Goal: Check status: Check status

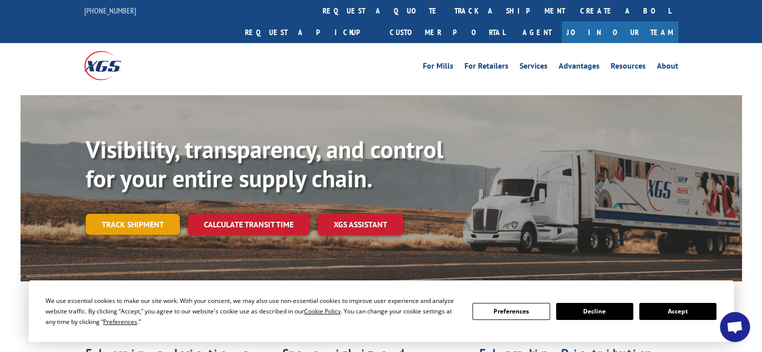
click at [152, 214] on link "Track shipment" at bounding box center [133, 224] width 94 height 21
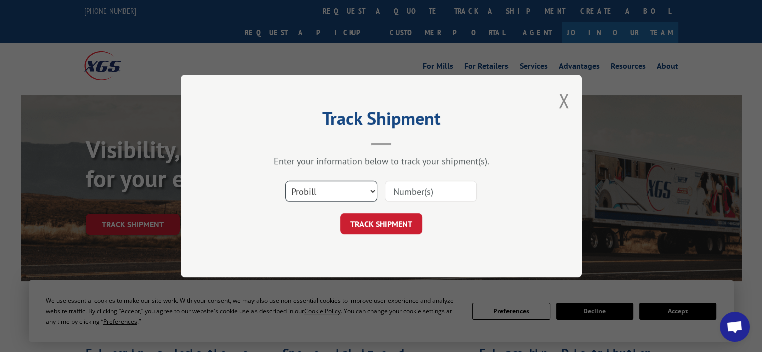
click at [366, 187] on select "Select category... Probill BOL PO" at bounding box center [331, 191] width 92 height 21
select select "po"
click at [285, 181] on select "Select category... Probill BOL PO" at bounding box center [331, 191] width 92 height 21
click at [317, 193] on select "Select category... Probill BOL PO" at bounding box center [331, 191] width 92 height 21
click at [309, 193] on select "Select category... Probill BOL PO" at bounding box center [331, 191] width 92 height 21
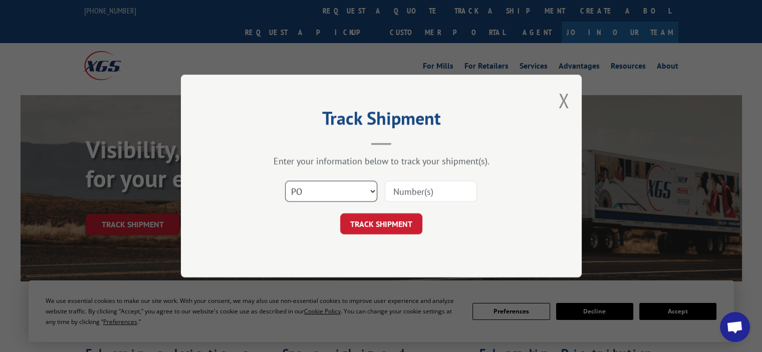
click at [309, 193] on select "Select category... Probill BOL PO" at bounding box center [331, 191] width 92 height 21
click at [309, 186] on select "Select category... Probill BOL PO" at bounding box center [331, 191] width 92 height 21
drag, startPoint x: 451, startPoint y: 188, endPoint x: 441, endPoint y: 192, distance: 10.8
click at [451, 188] on input at bounding box center [431, 191] width 92 height 21
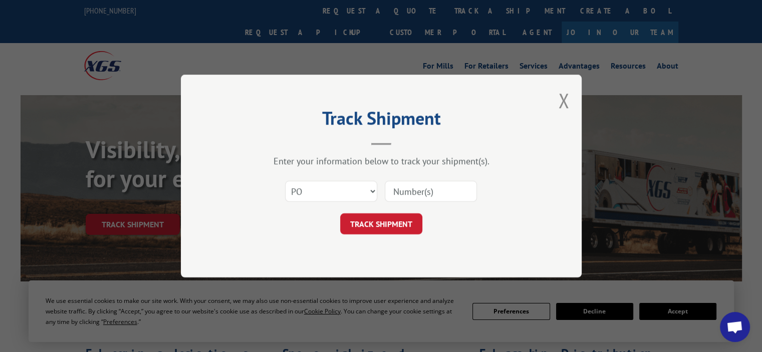
paste input "02428753"
type input "02428753"
click at [397, 222] on button "TRACK SHIPMENT" at bounding box center [381, 223] width 82 height 21
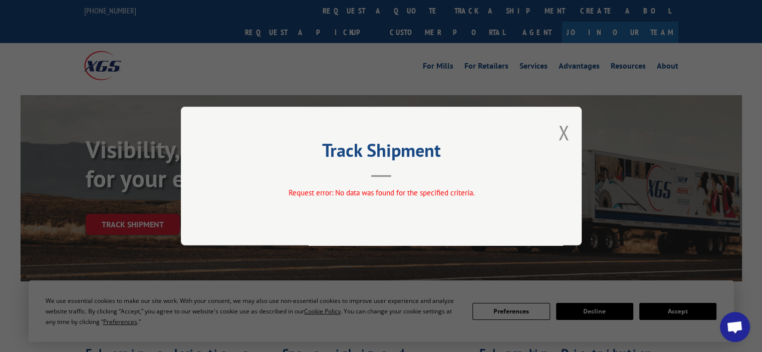
click at [570, 136] on div "Track Shipment Request error: No data was found for the specified criteria." at bounding box center [381, 176] width 401 height 139
click at [567, 128] on button "Close modal" at bounding box center [563, 132] width 11 height 27
